Goal: Transaction & Acquisition: Purchase product/service

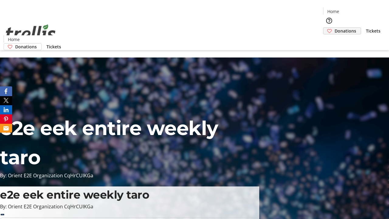
click at [335, 28] on span "Donations" at bounding box center [346, 31] width 22 height 6
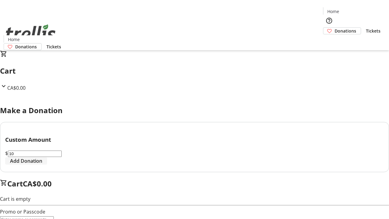
click at [42, 164] on span "Add Donation" at bounding box center [26, 160] width 32 height 7
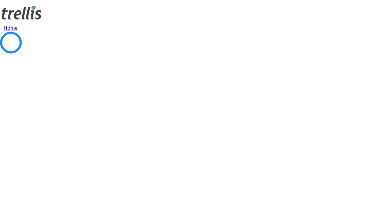
select select "CA"
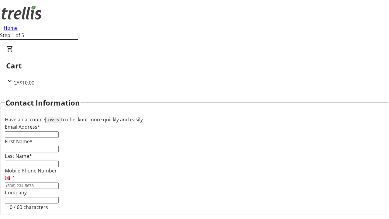
click at [61, 117] on button "Log in" at bounding box center [53, 120] width 16 height 6
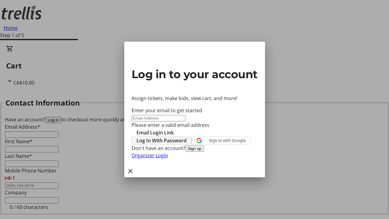
click at [187, 137] on span "Log In With Password" at bounding box center [161, 140] width 50 height 7
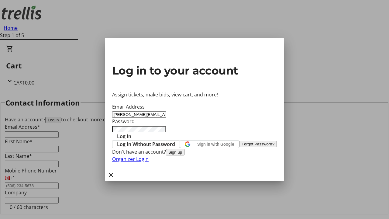
type input "[PERSON_NAME][EMAIL_ADDRESS][DOMAIN_NAME]"
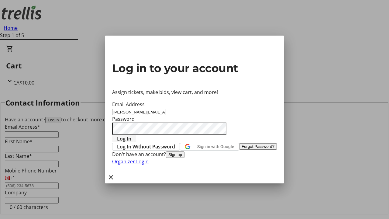
click at [131, 135] on span "Log In" at bounding box center [124, 138] width 14 height 7
